Goal: Information Seeking & Learning: Learn about a topic

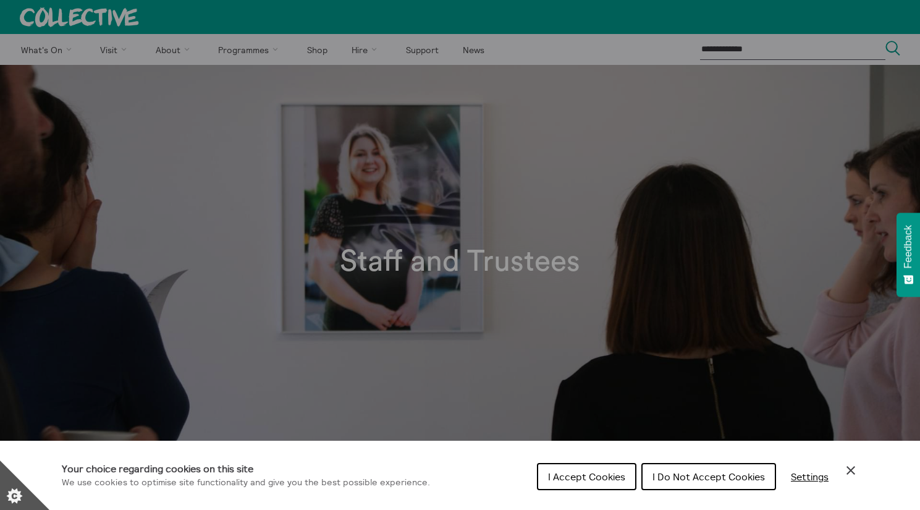
click at [600, 473] on span "I Accept Cookies" at bounding box center [586, 476] width 77 height 12
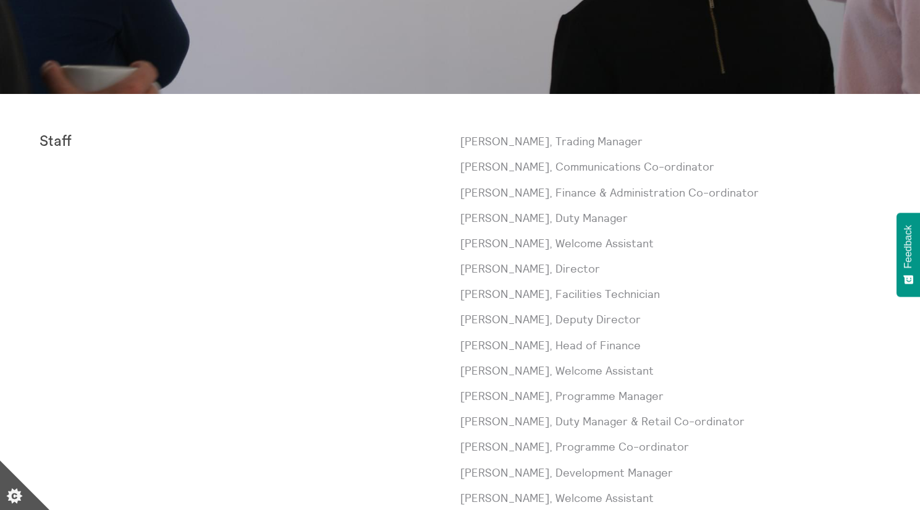
scroll to position [371, 0]
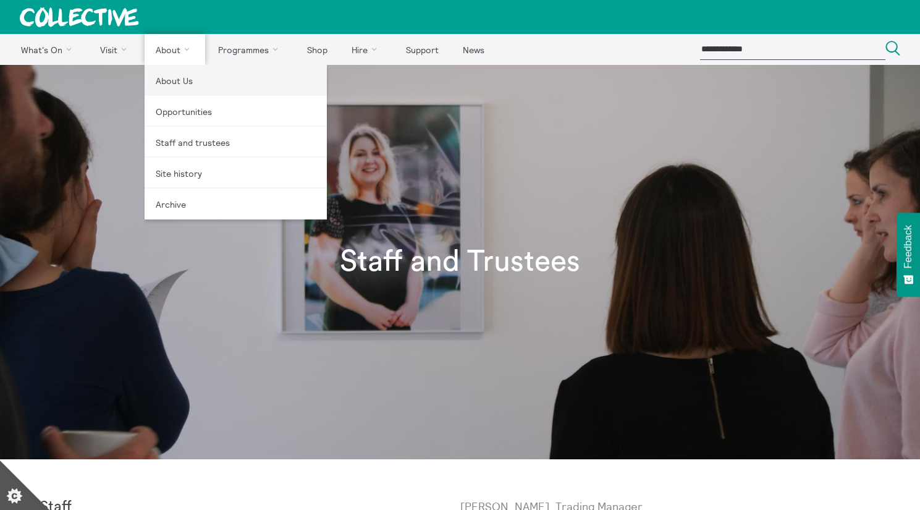
click at [172, 73] on link "About Us" at bounding box center [236, 80] width 182 height 31
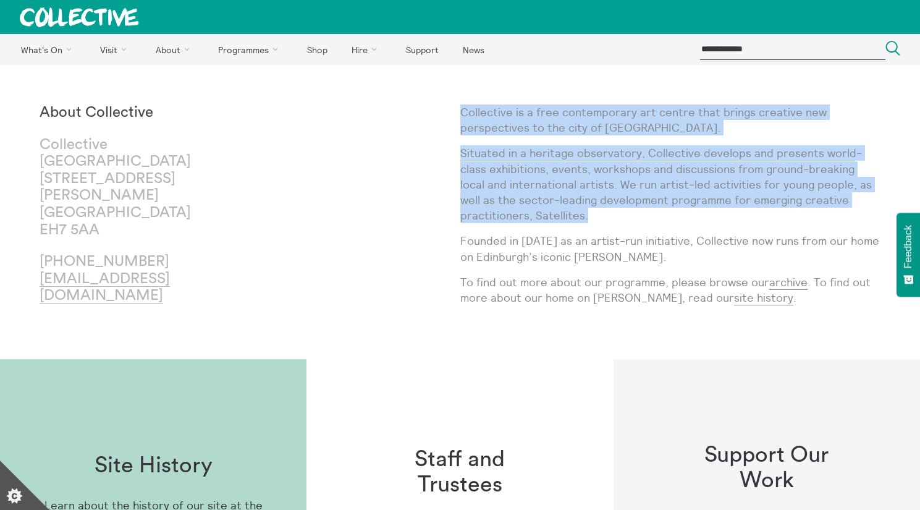
drag, startPoint x: 504, startPoint y: 128, endPoint x: 658, endPoint y: 222, distance: 180.2
click at [658, 222] on div "Collective is a free contemporary art centre that brings creative new perspecti…" at bounding box center [670, 211] width 421 height 215
copy div "Collective is a free contemporary art centre that brings creative new perspecti…"
